Goal: Information Seeking & Learning: Learn about a topic

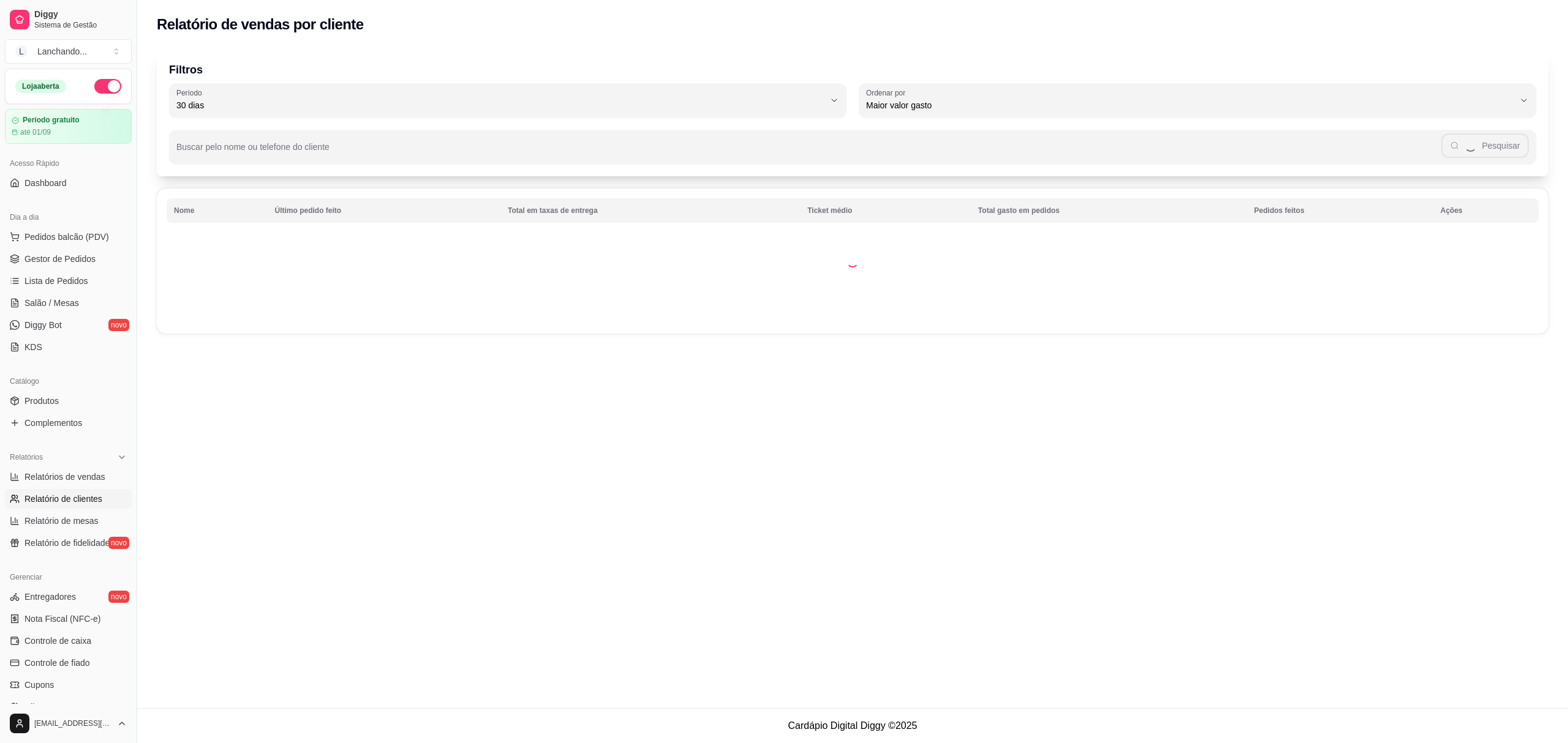
select select "30"
select select "HIGHEST_TOTAL_SPENT_WITH_ORDERS"
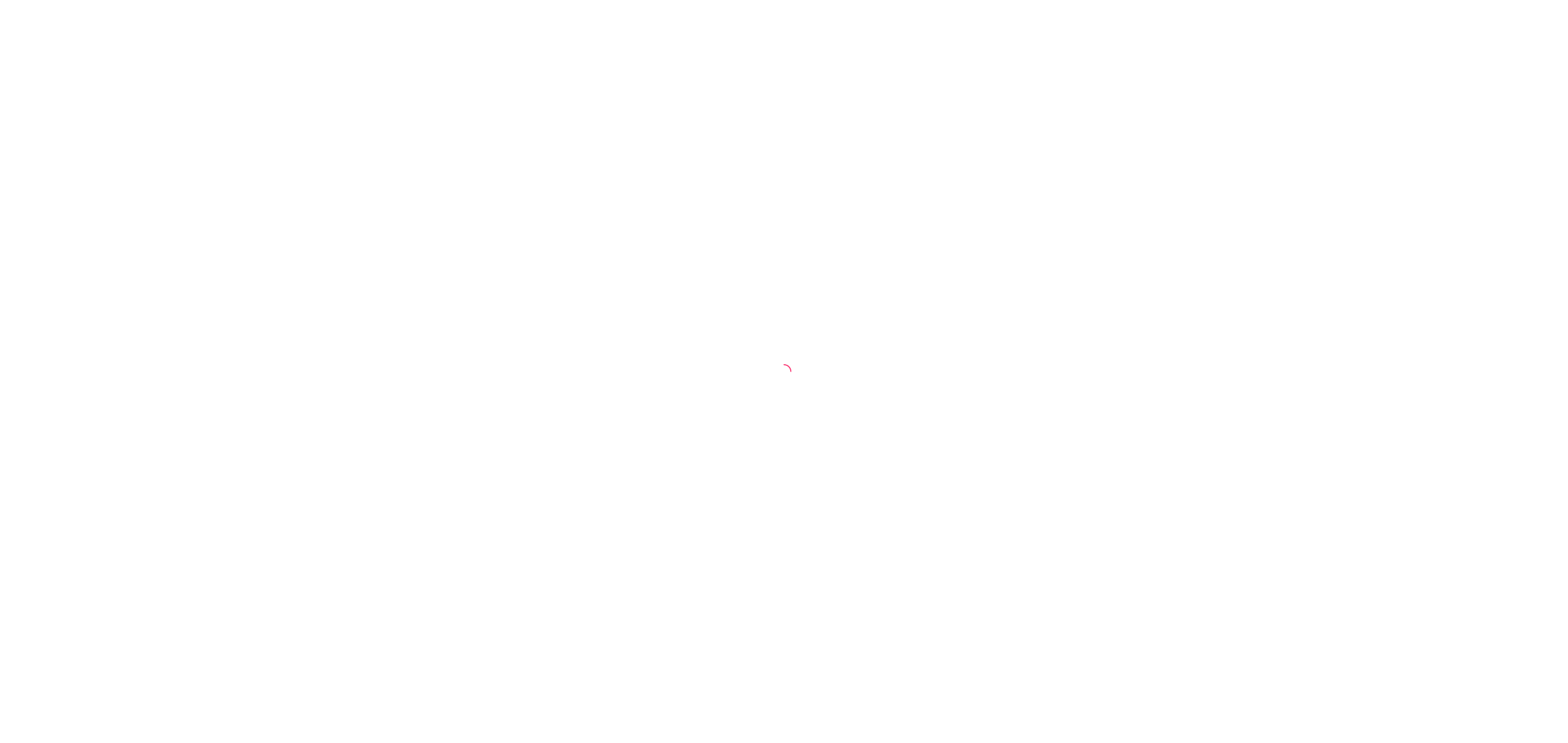
select select "30"
select select "HIGHEST_TOTAL_SPENT_WITH_ORDERS"
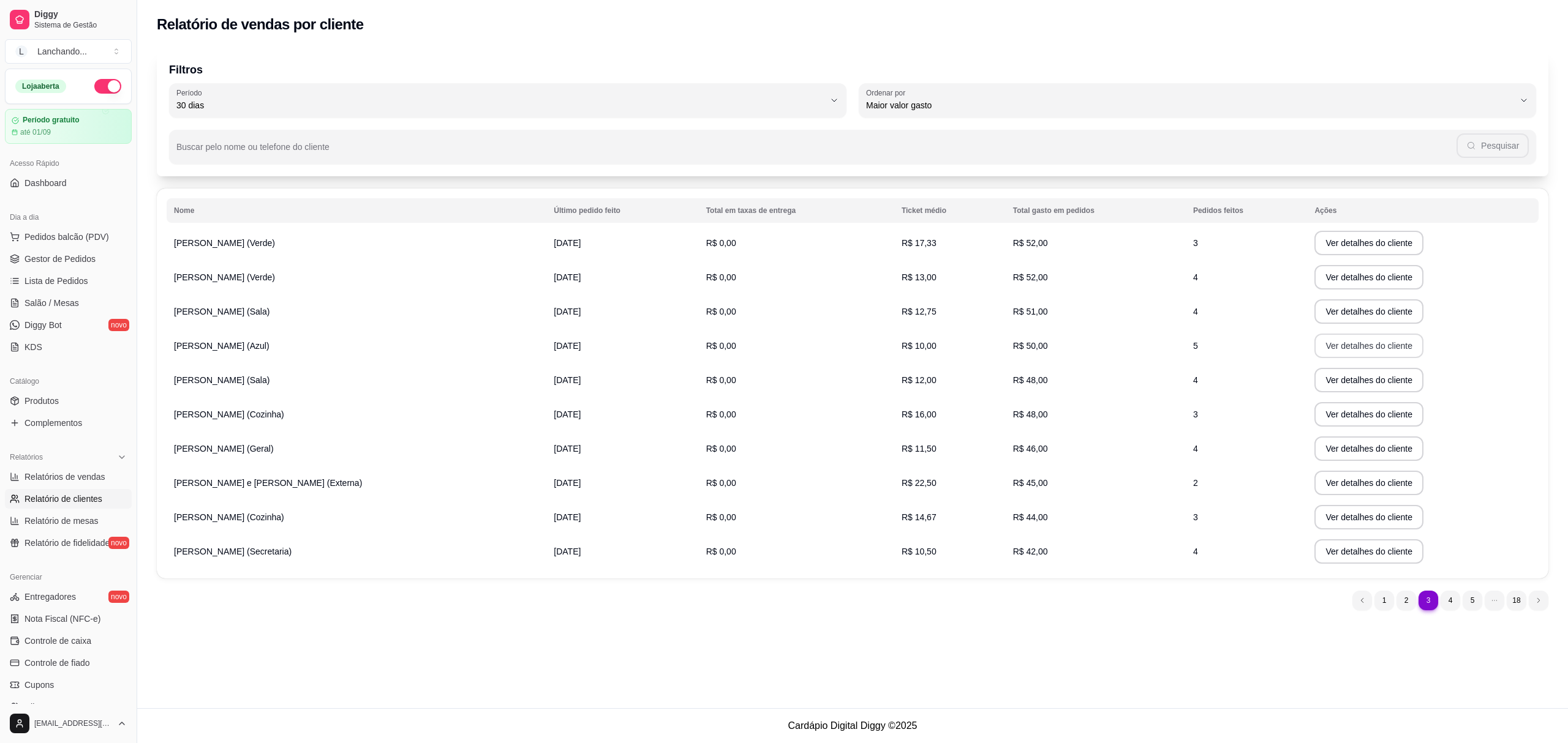
click at [1335, 339] on button "Ver detalhes do cliente" at bounding box center [1369, 346] width 109 height 25
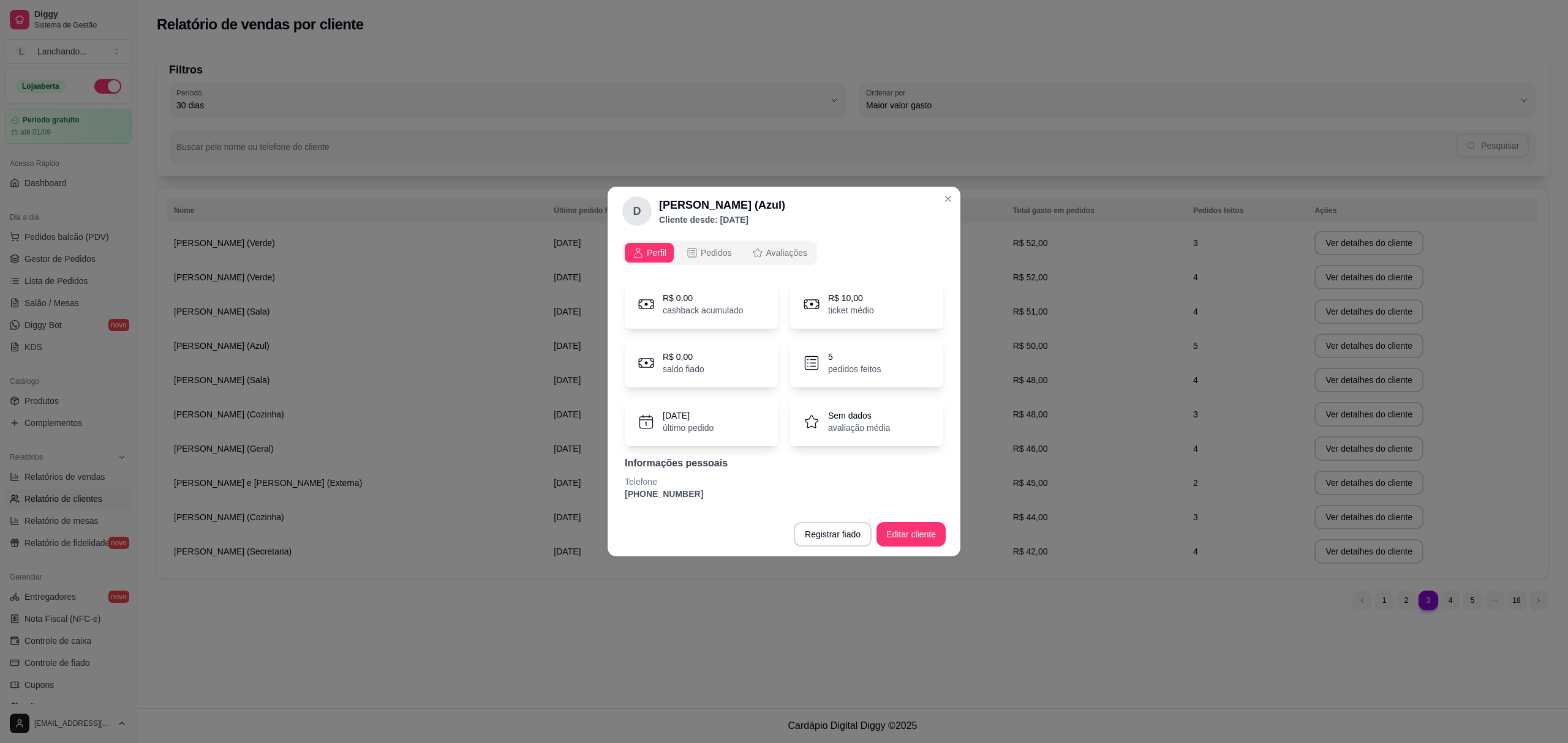
click at [822, 360] on div "5 pedidos feitos" at bounding box center [866, 363] width 153 height 49
click at [717, 262] on button "Pedidos" at bounding box center [709, 253] width 61 height 20
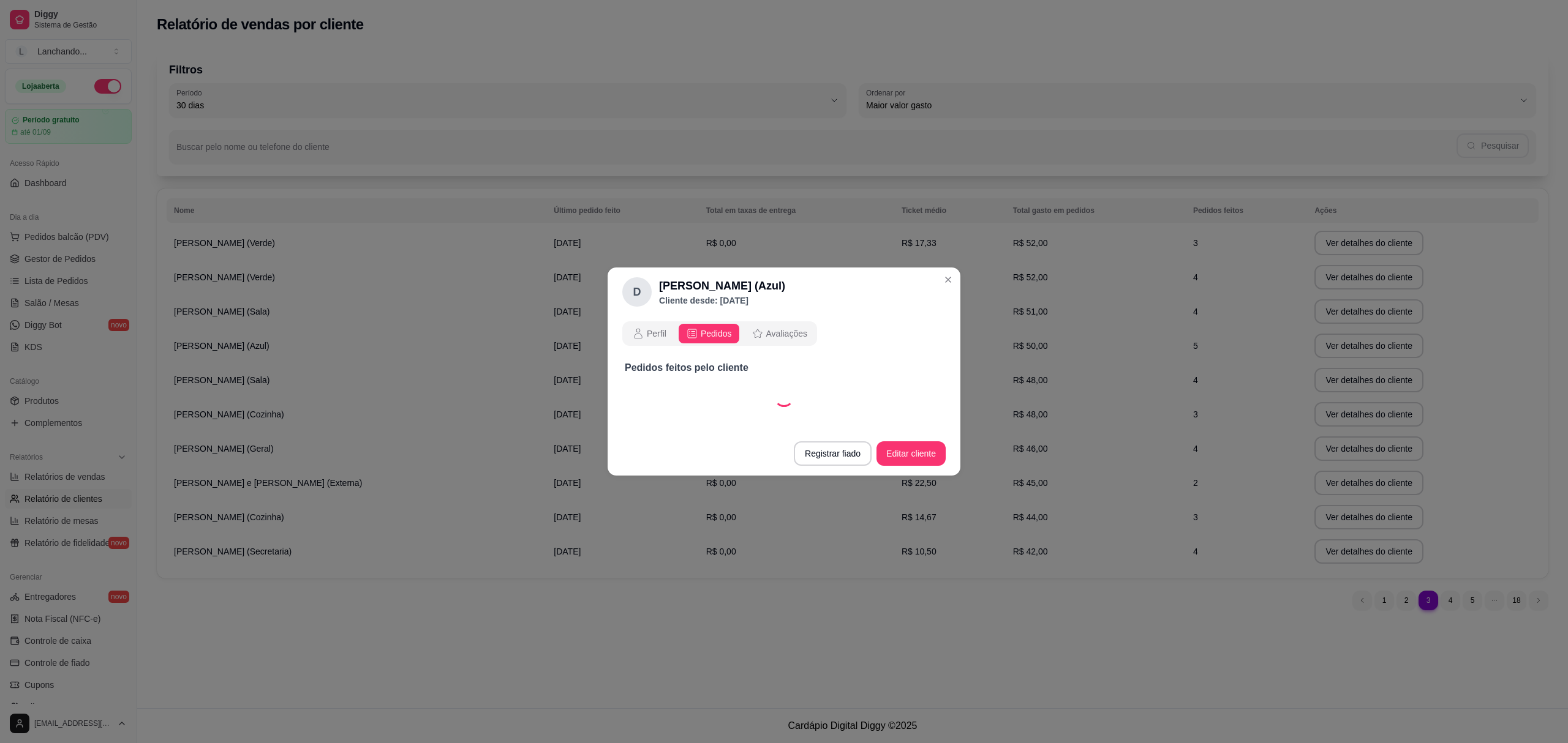
select select "30"
select select "ALL"
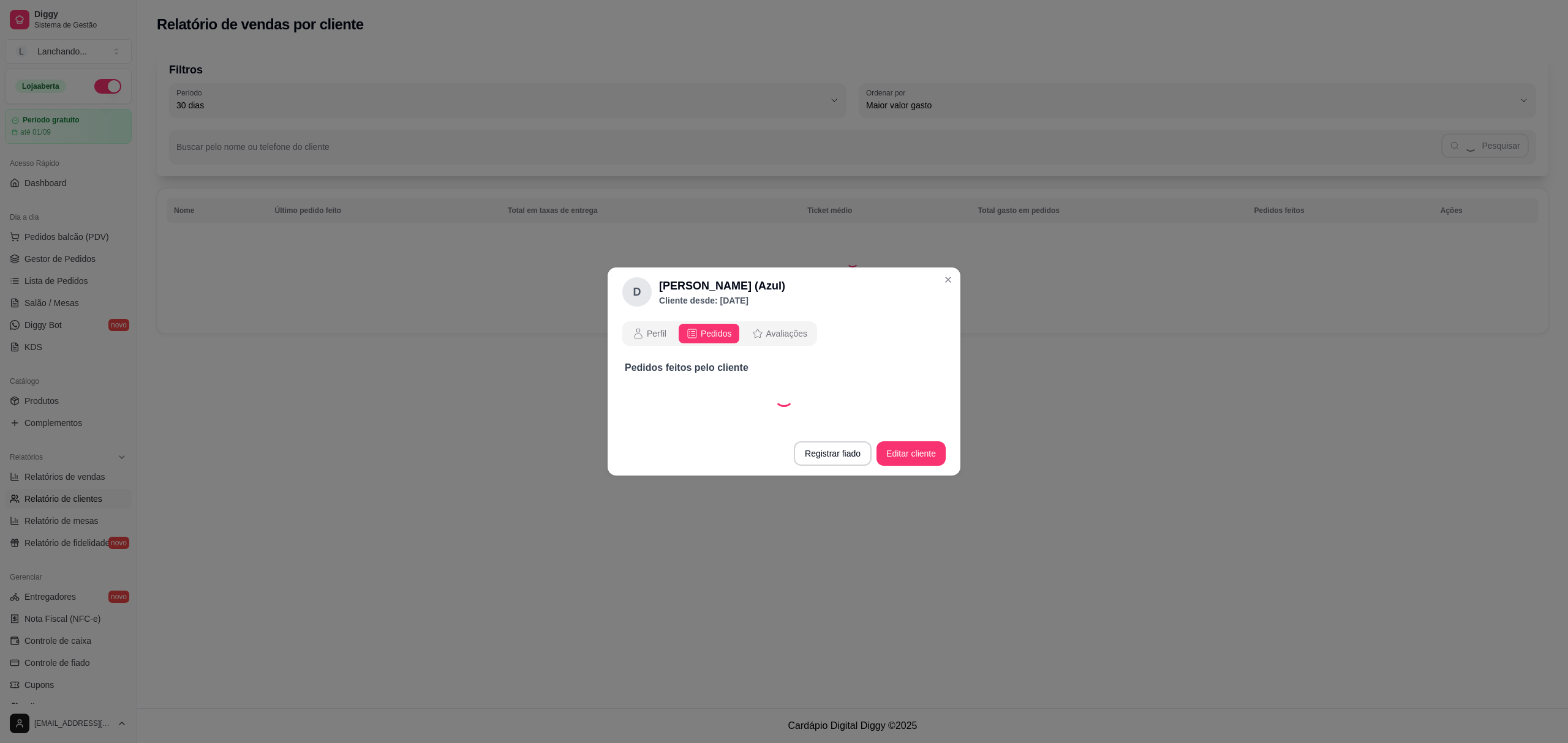
select select "30"
select select "ALL"
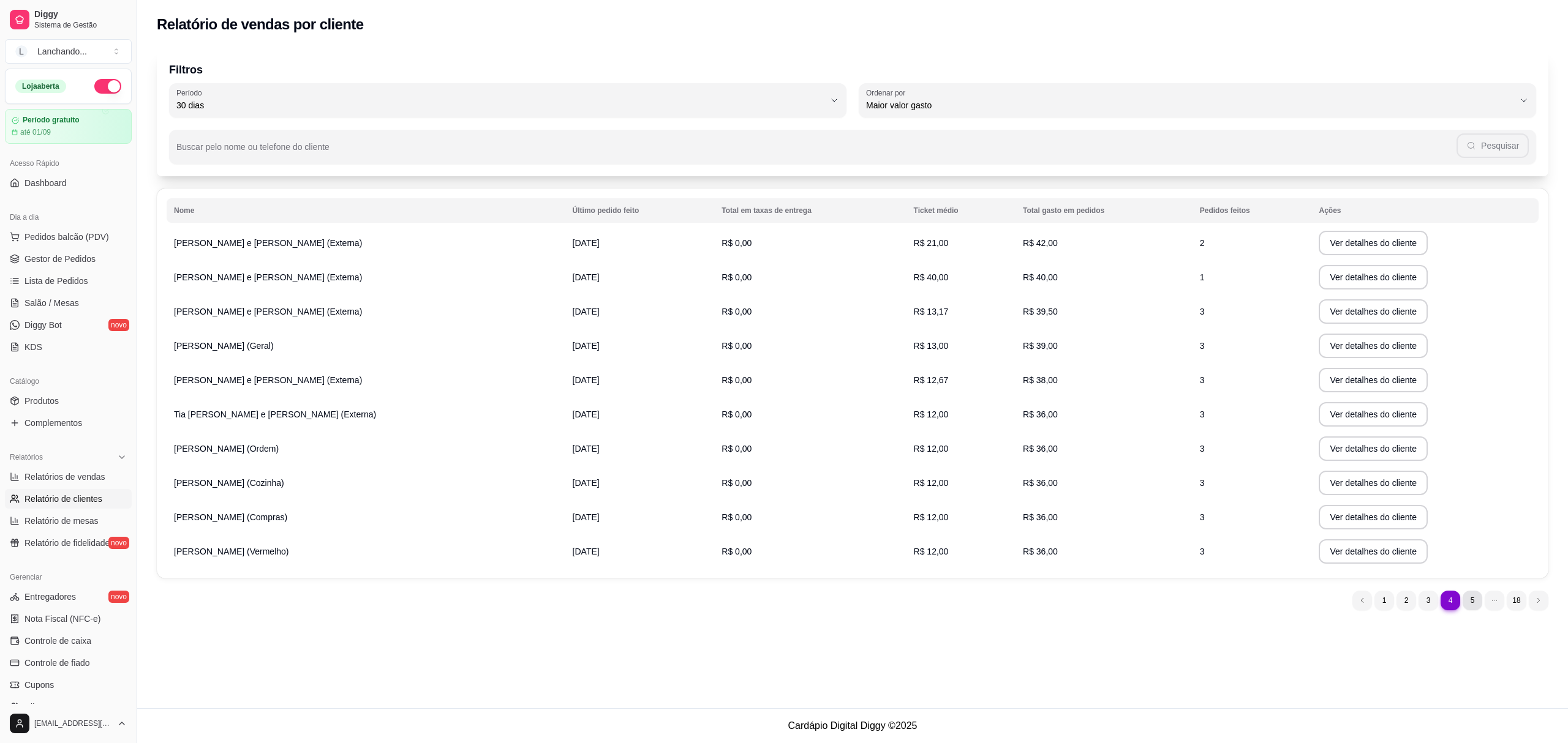
click at [1472, 591] on ul "4 1 2 3 4 5 18" at bounding box center [1450, 600] width 196 height 20
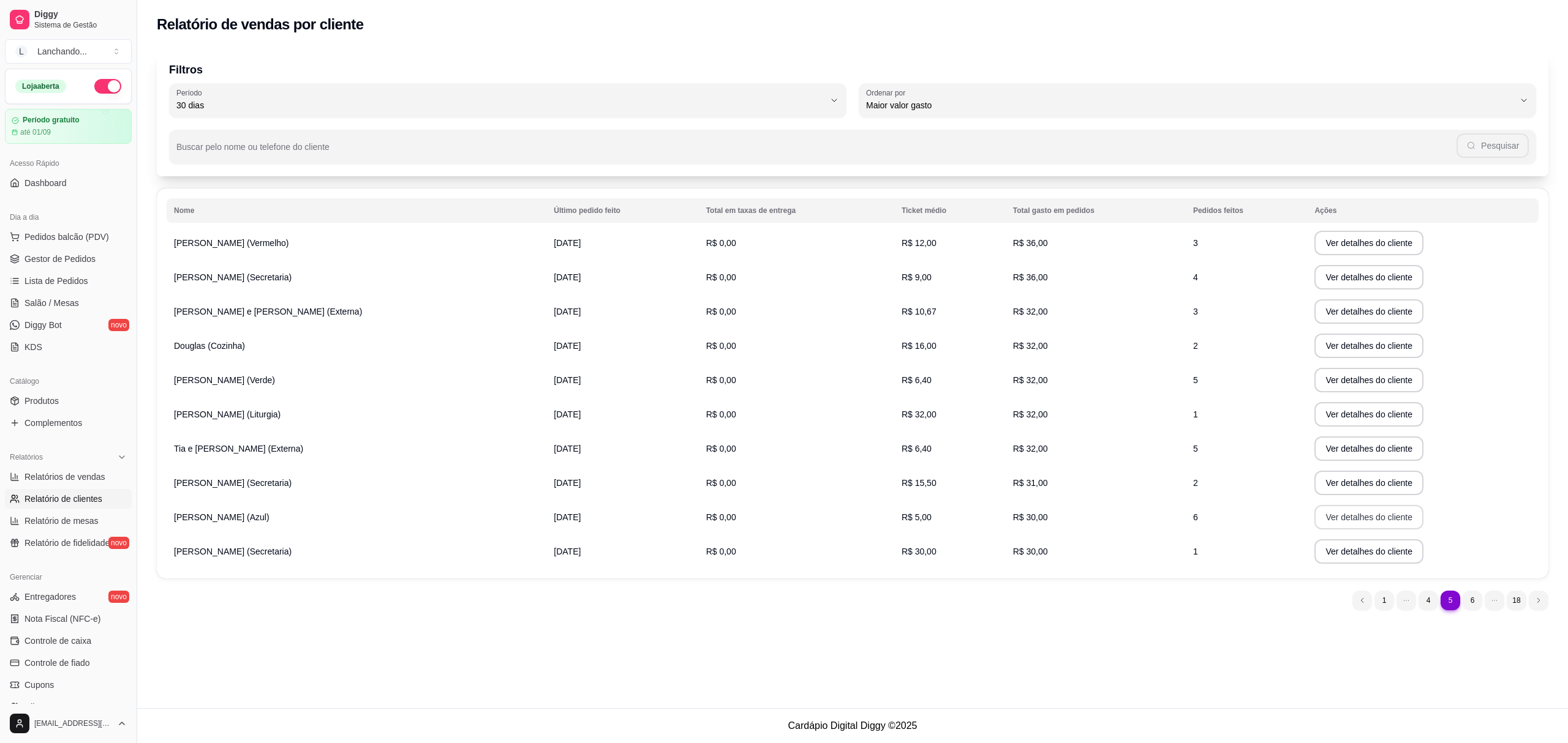
click at [1330, 524] on button "Ver detalhes do cliente" at bounding box center [1369, 517] width 109 height 25
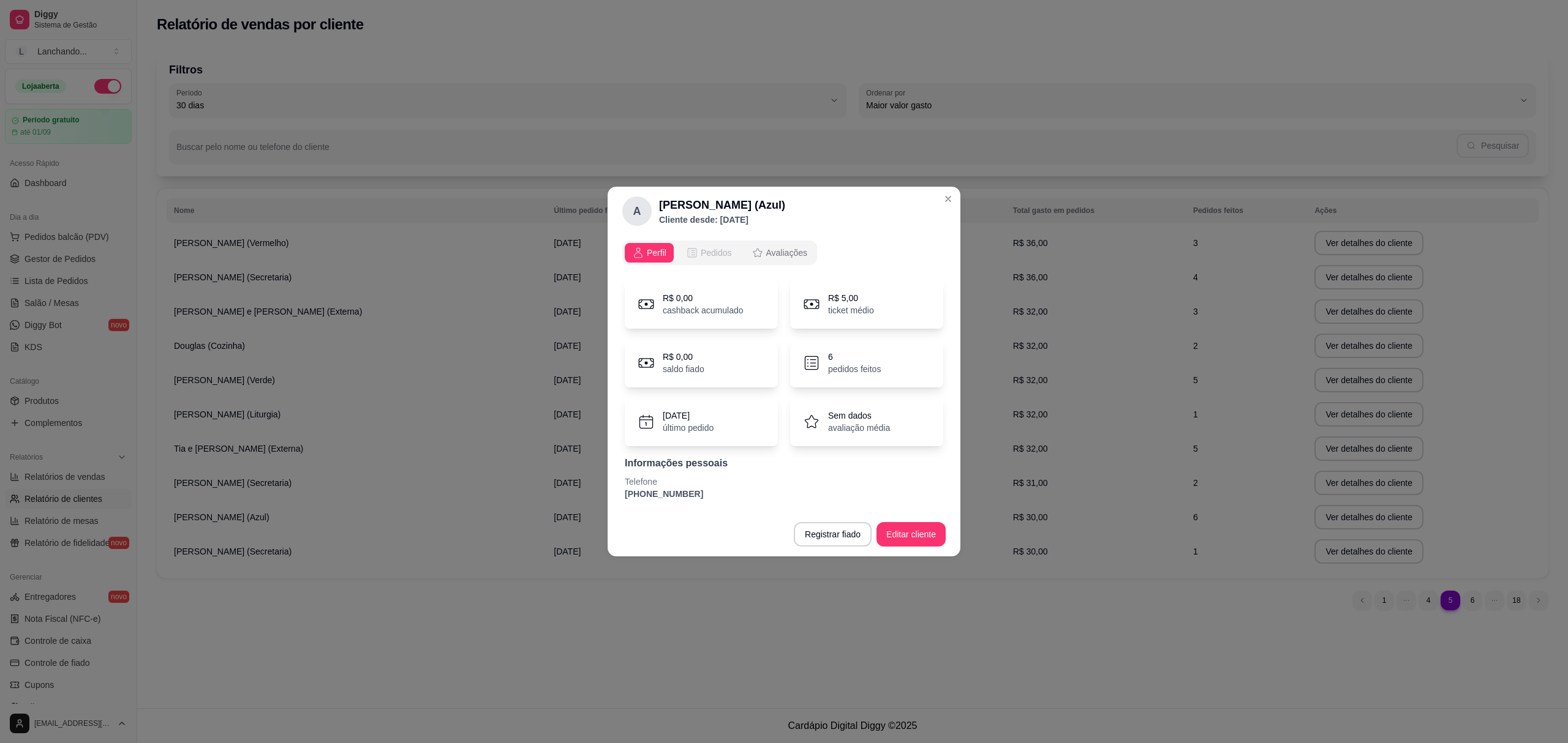
click at [703, 245] on button "Pedidos" at bounding box center [709, 253] width 61 height 20
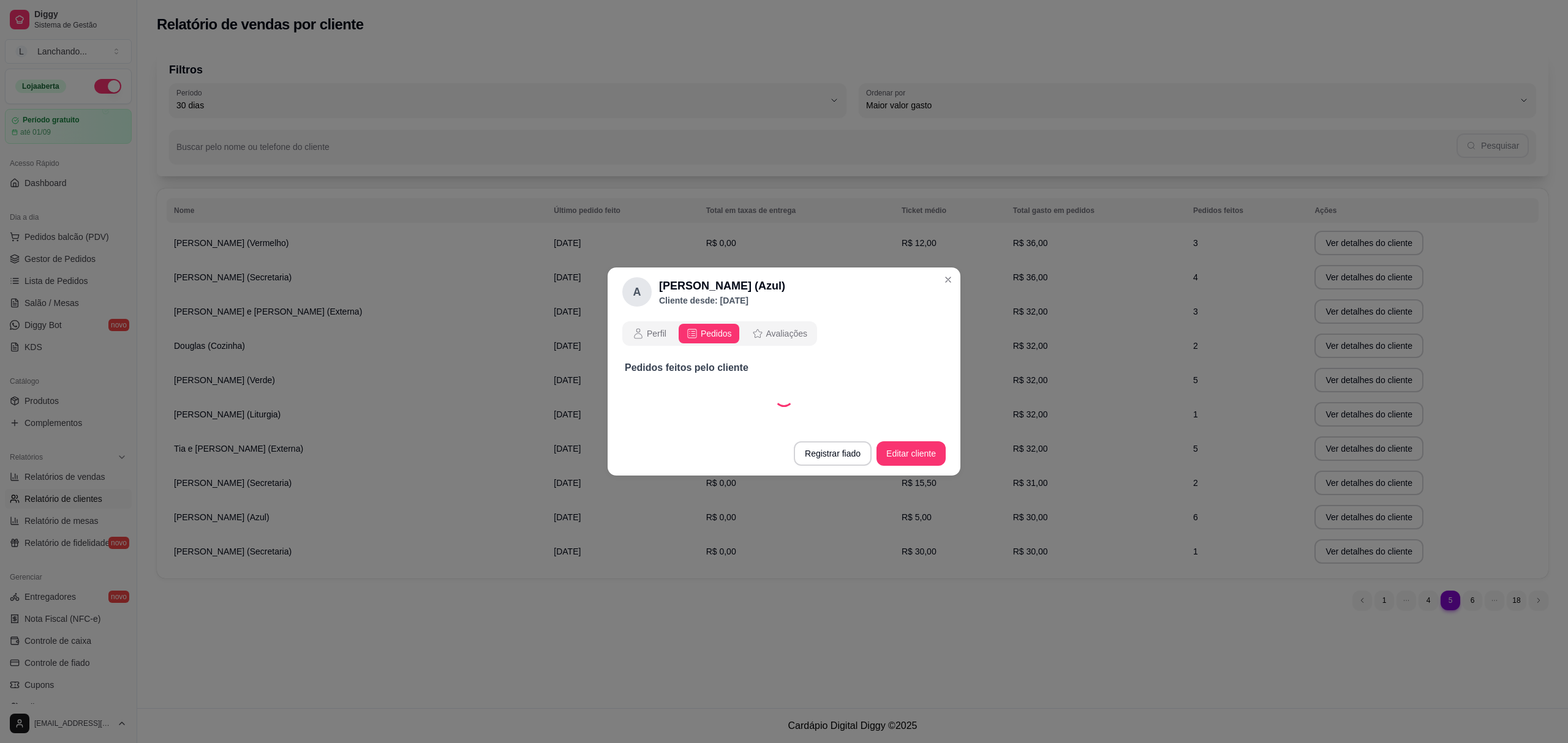
select select "30"
select select "ALL"
select select "30"
select select "ALL"
select select "30"
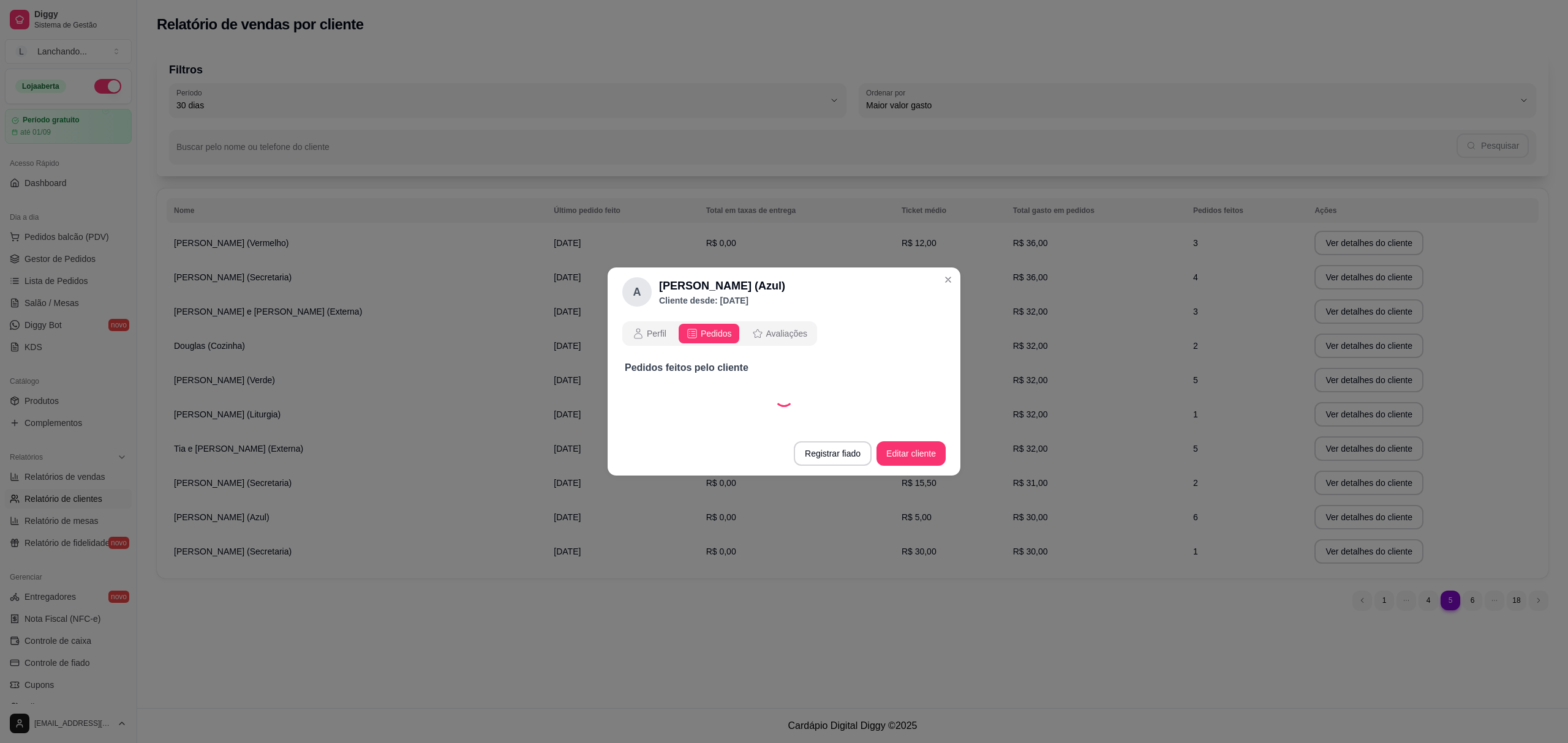
select select "ALL"
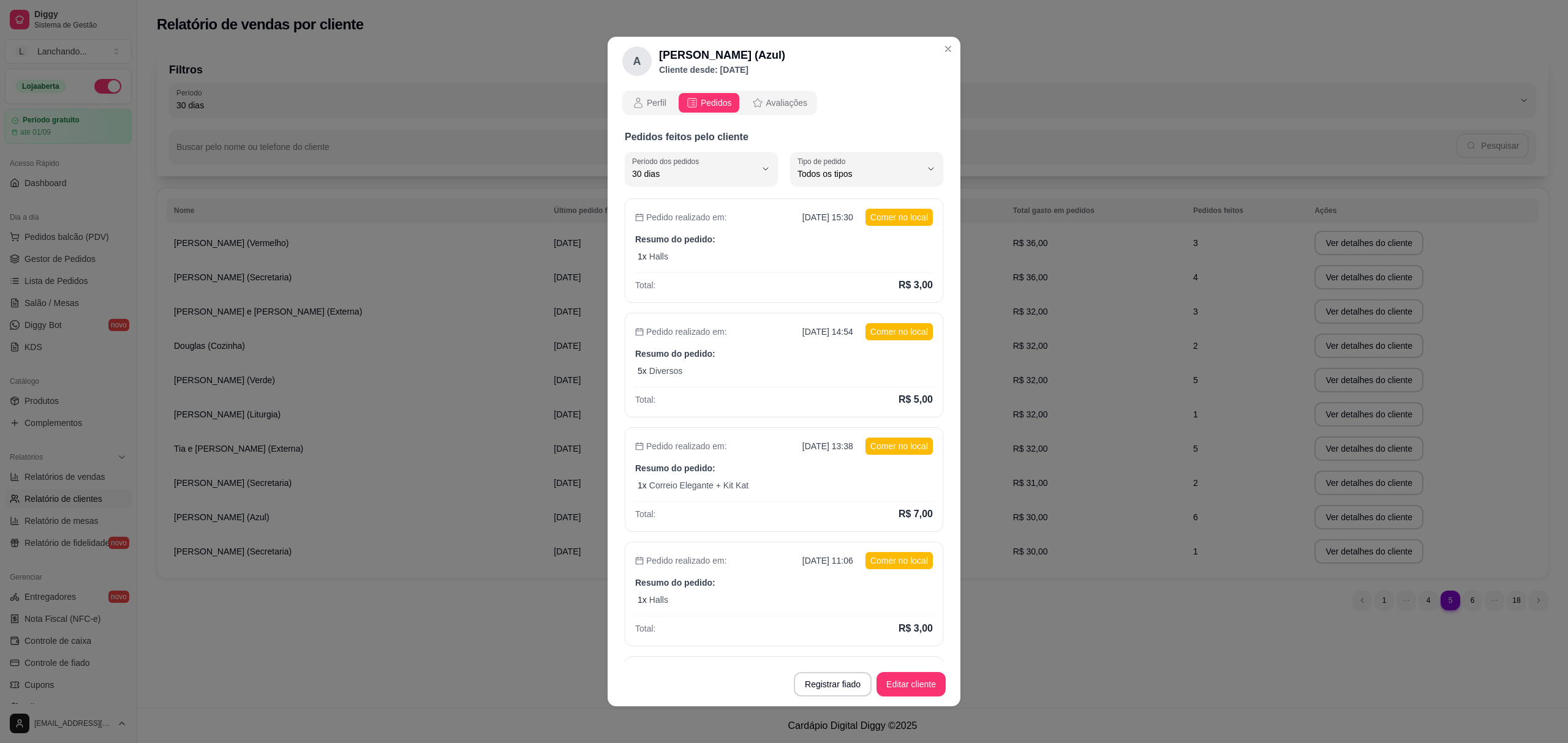
drag, startPoint x: 783, startPoint y: 55, endPoint x: 642, endPoint y: 60, distance: 141.1
click at [642, 60] on div "A [PERSON_NAME] (Azul) Cliente desde: [DATE]" at bounding box center [703, 61] width 163 height 30
